Goal: Contribute content: Add original content to the website for others to see

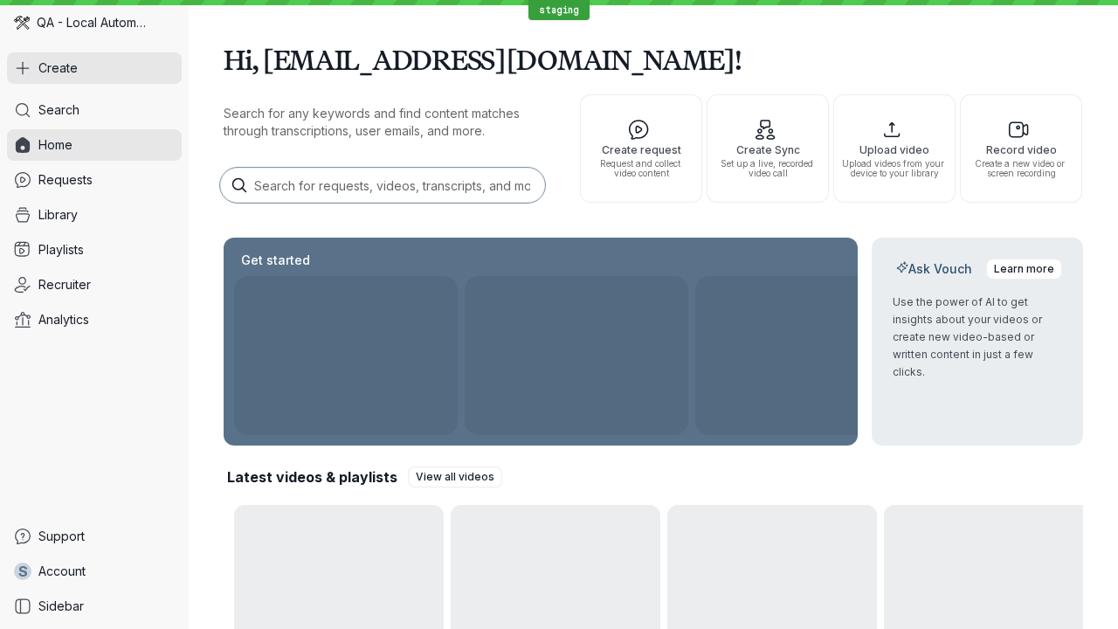
click at [94, 68] on button "Create" at bounding box center [94, 67] width 175 height 31
